Goal: Task Accomplishment & Management: Manage account settings

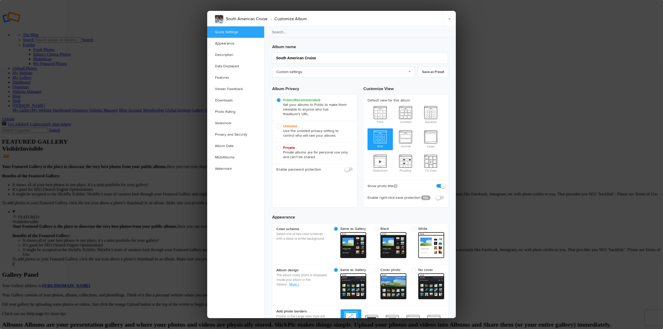
checkbox input "true"
click at [231, 44] on link "Appearance" at bounding box center [235, 43] width 57 height 11
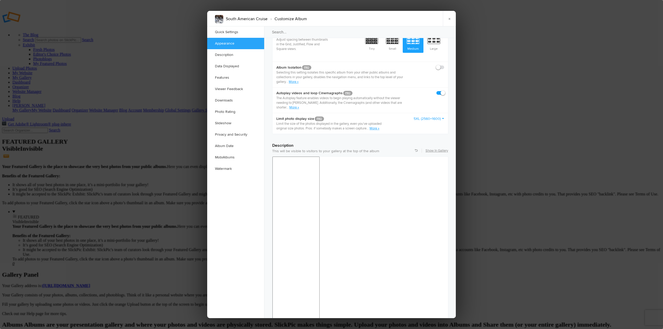
scroll to position [320, 0]
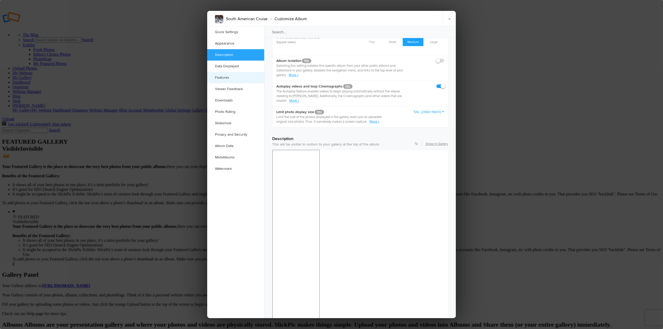
click at [222, 78] on link "Features" at bounding box center [235, 77] width 57 height 11
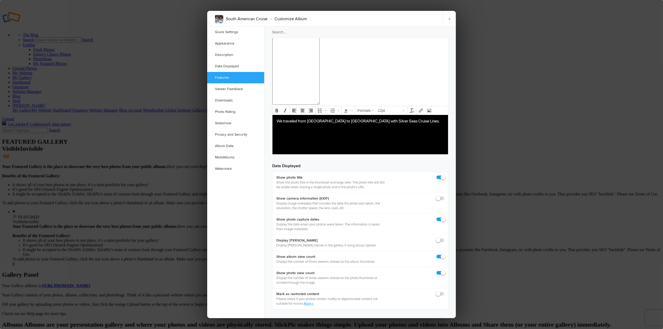
scroll to position [629, 0]
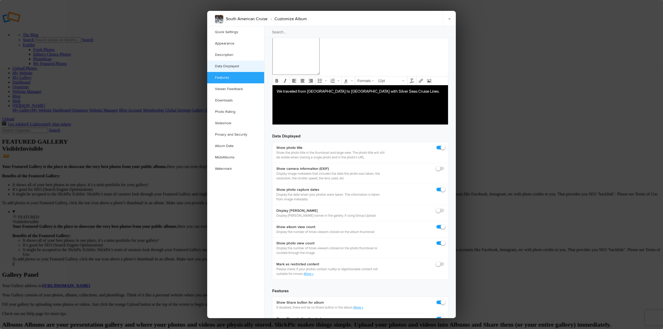
click at [234, 67] on link "Data Displayed" at bounding box center [235, 66] width 57 height 11
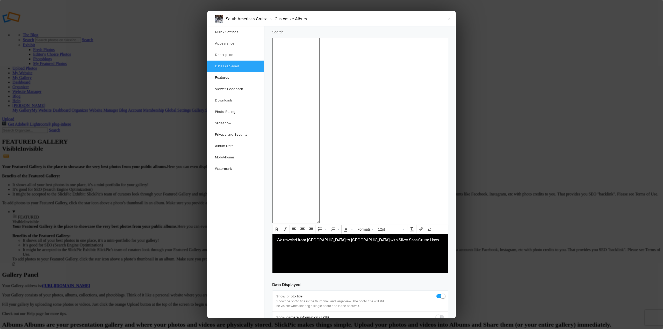
scroll to position [474, 0]
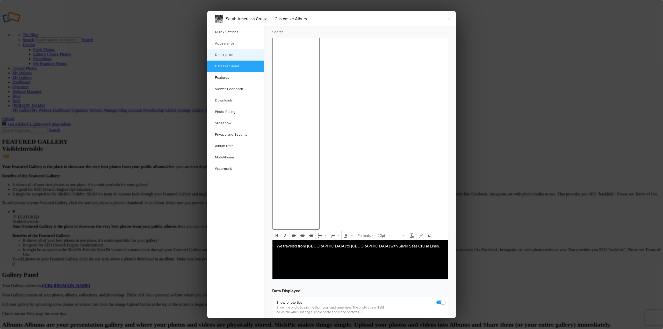
click at [229, 53] on link "Description" at bounding box center [235, 54] width 57 height 11
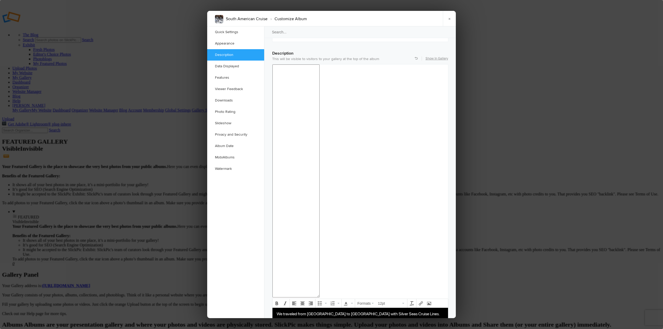
scroll to position [402, 0]
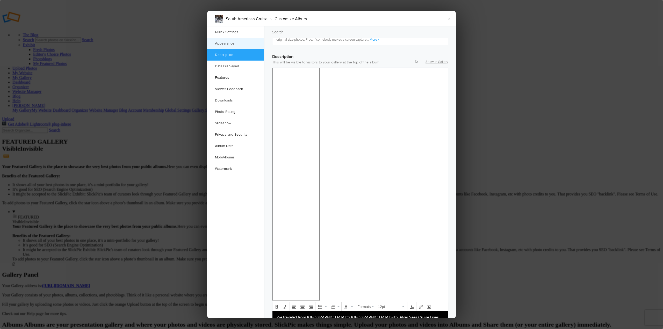
click at [227, 44] on link "Appearance" at bounding box center [235, 43] width 57 height 11
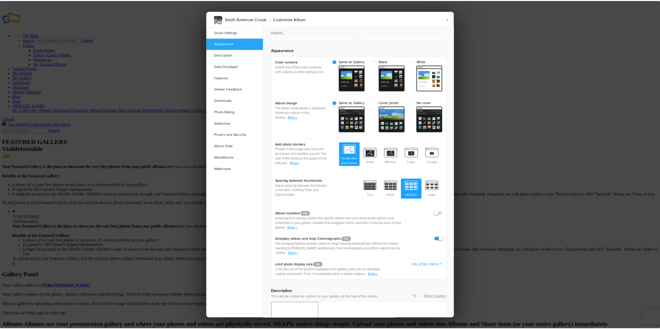
scroll to position [165, 0]
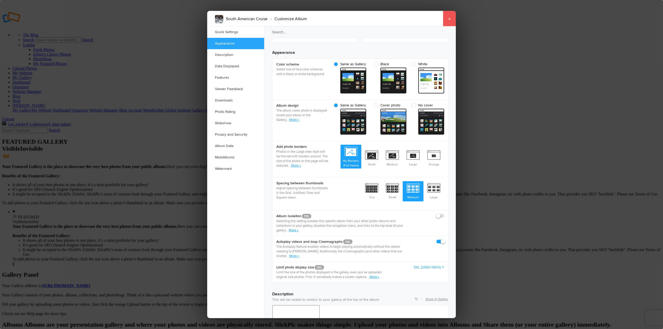
click at [449, 19] on link "×" at bounding box center [449, 19] width 13 height 16
